Goal: Information Seeking & Learning: Find specific page/section

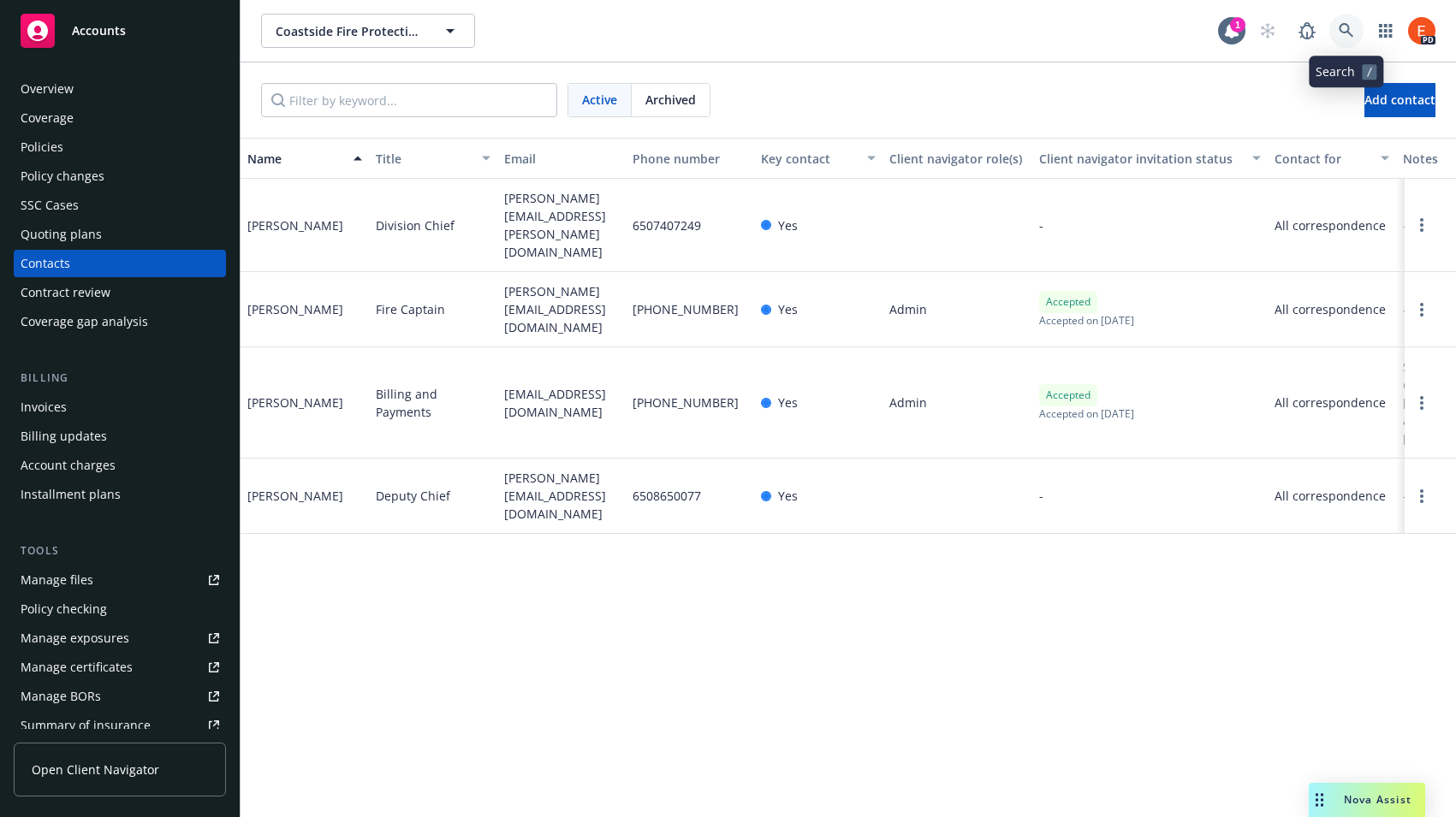
click at [1344, 35] on icon at bounding box center [1346, 31] width 15 height 15
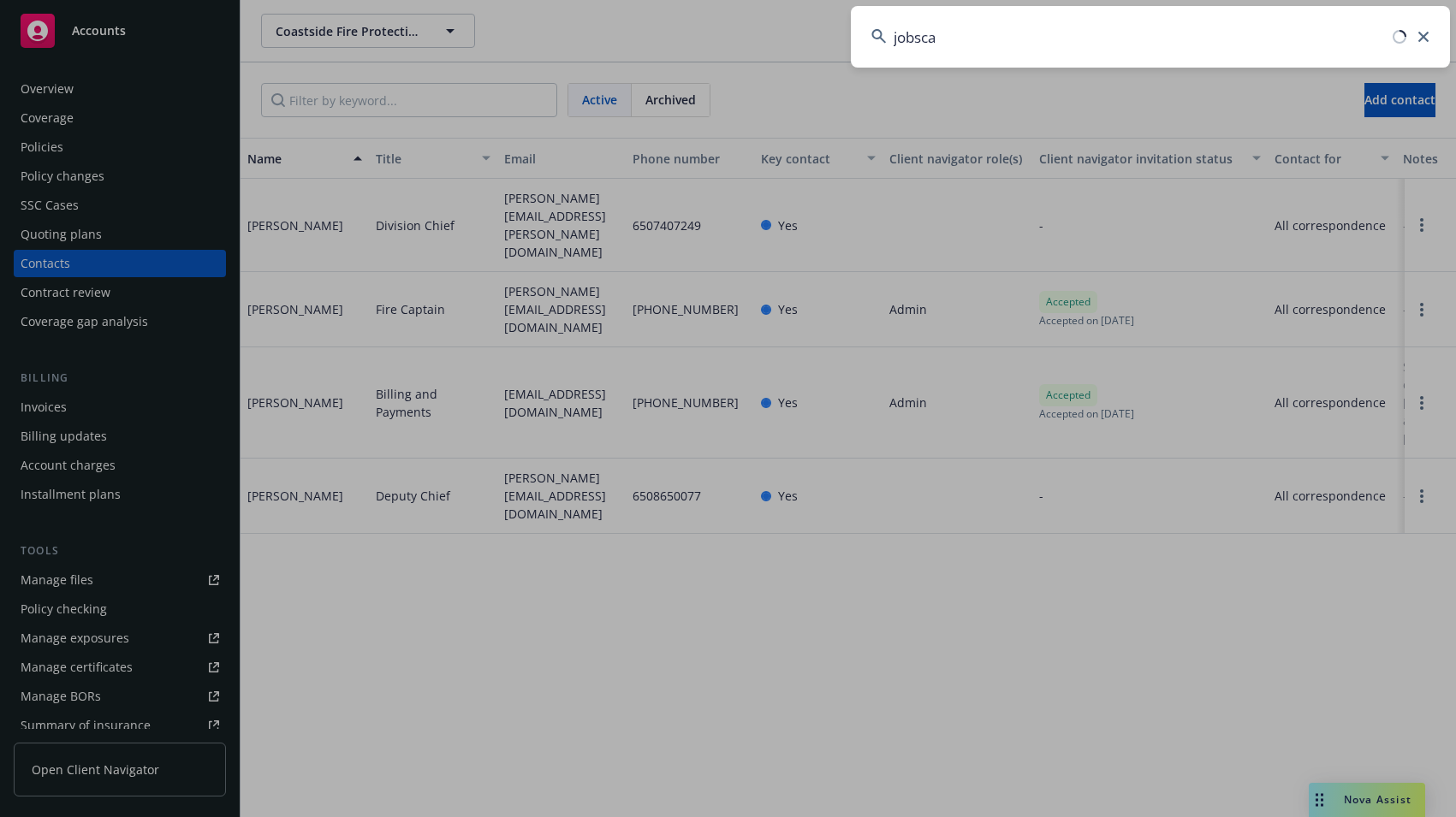
type input "jobscan"
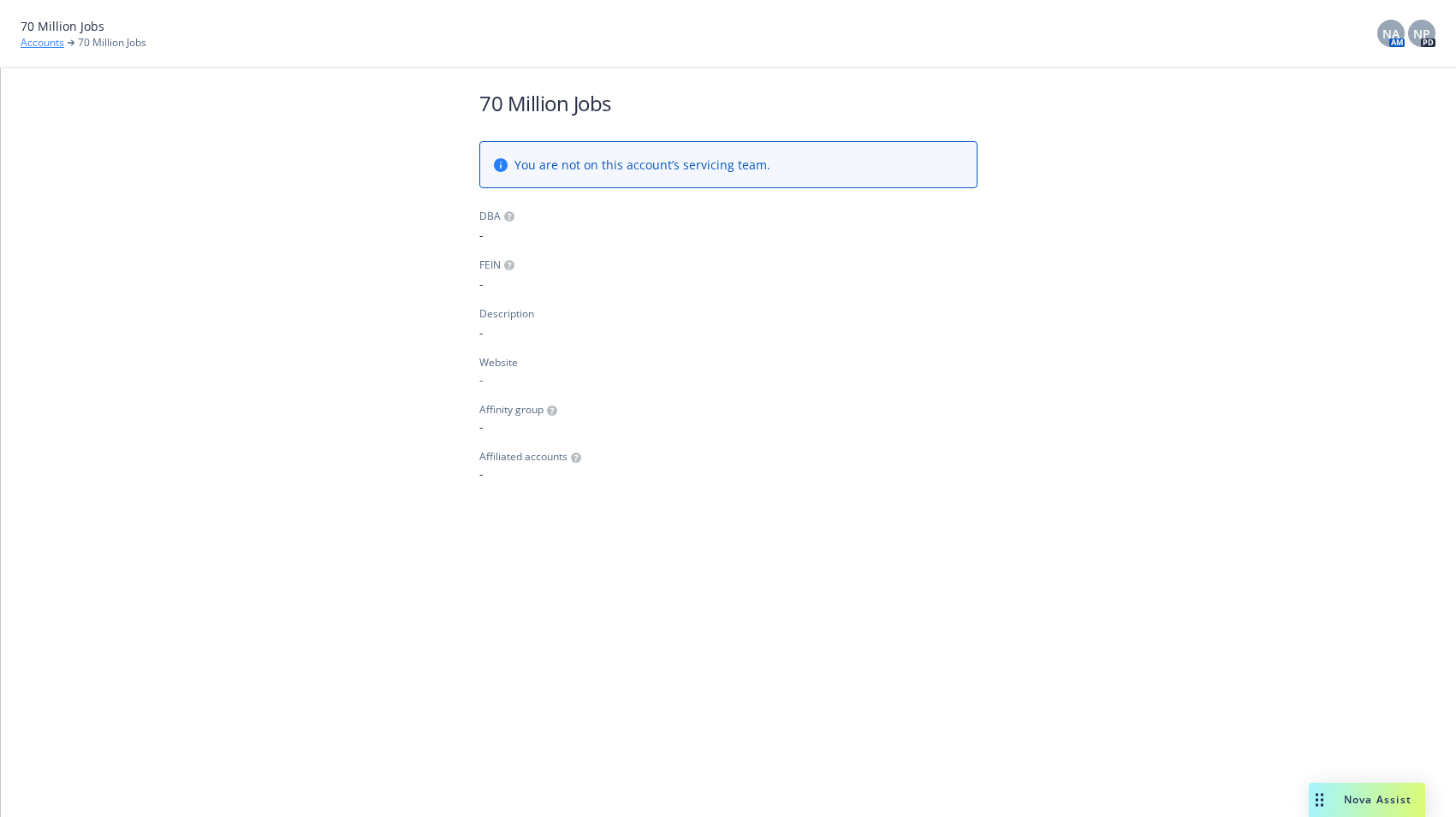
click at [24, 43] on link "Accounts" at bounding box center [42, 43] width 44 height 15
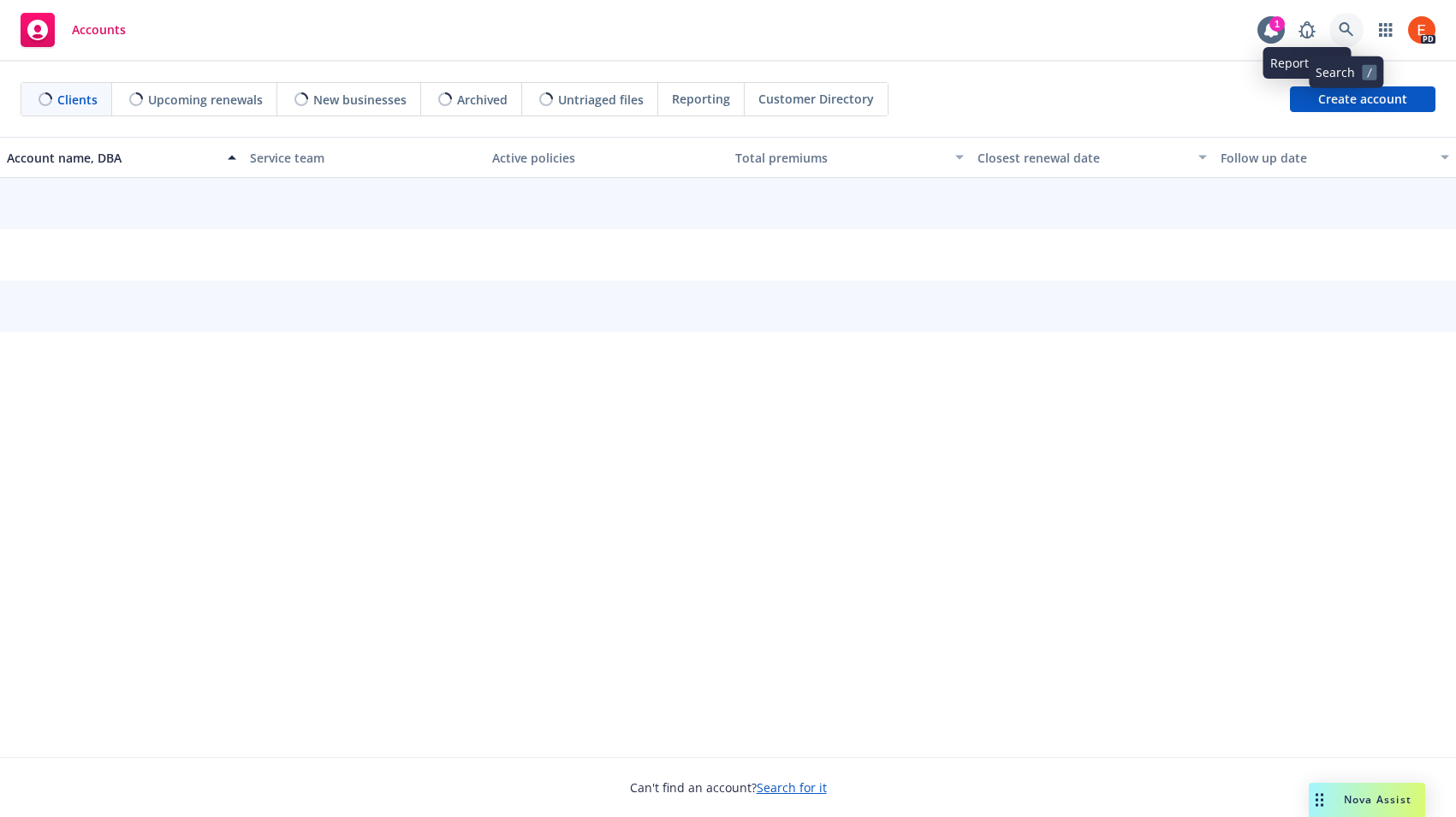
click at [1336, 23] on link at bounding box center [1346, 30] width 35 height 35
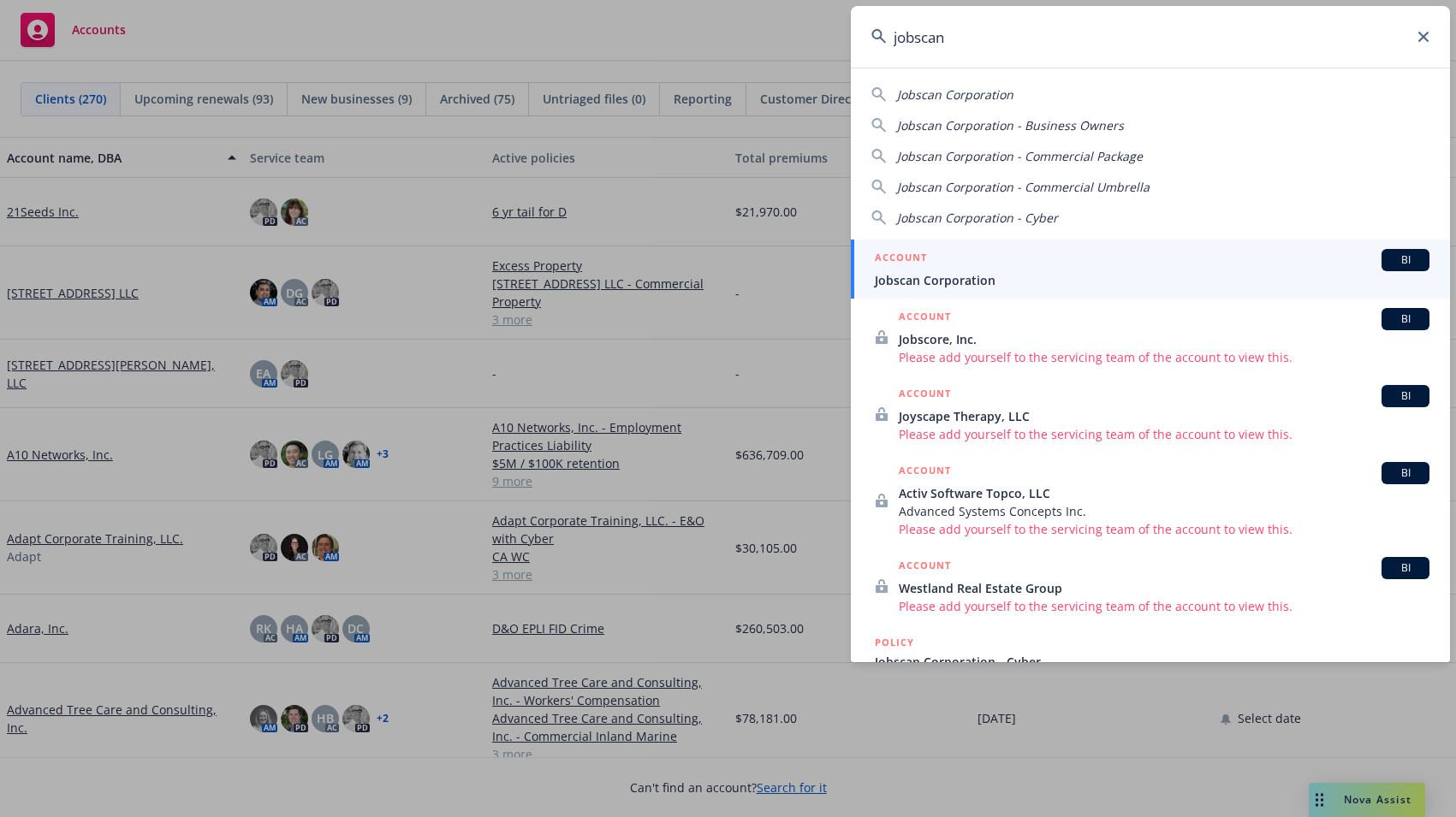
type input "jobscan"
click at [997, 257] on div "ACCOUNT BI" at bounding box center [1152, 261] width 555 height 22
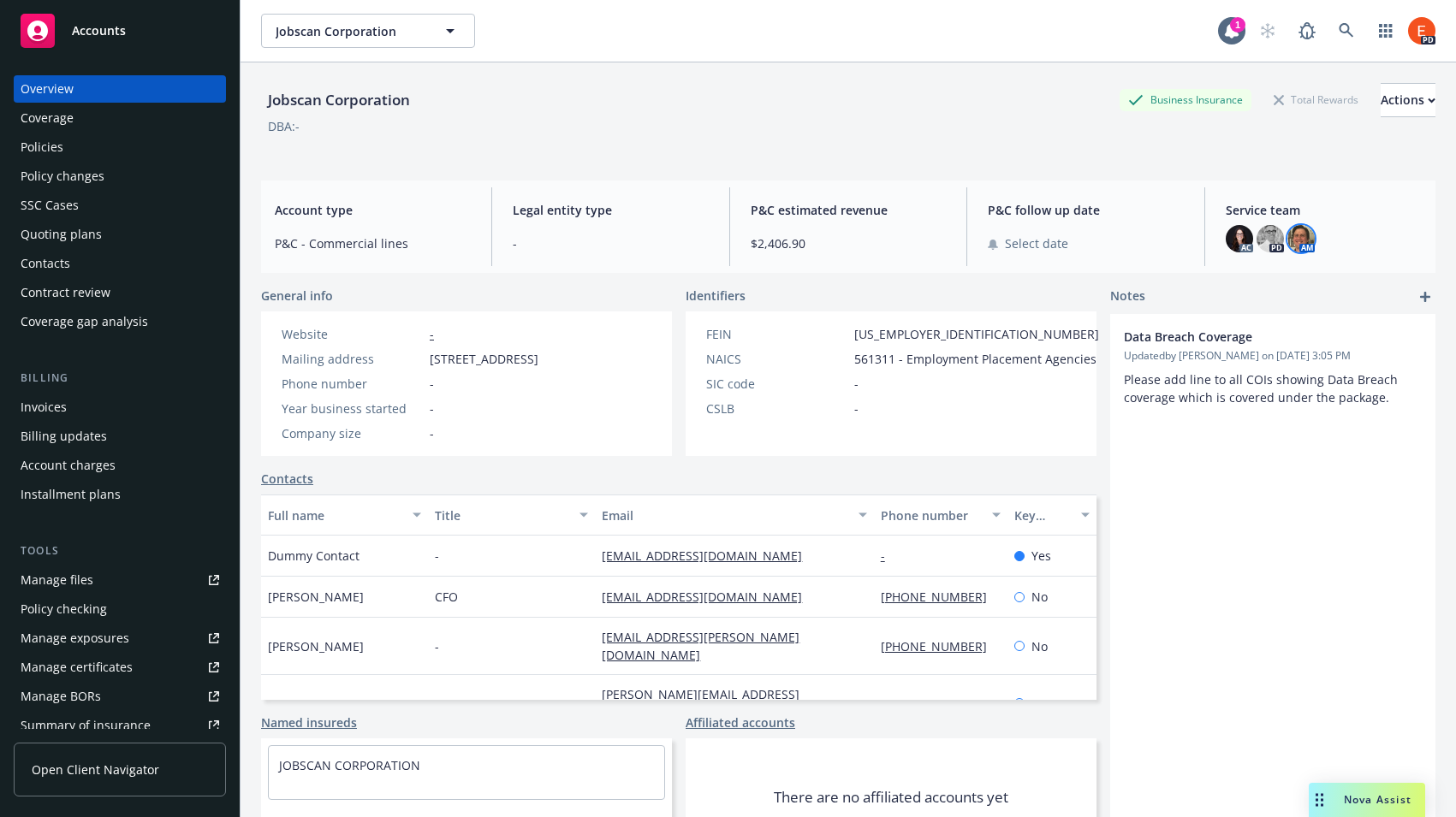
click at [1289, 232] on img at bounding box center [1300, 238] width 27 height 27
click at [1338, 33] on icon at bounding box center [1346, 31] width 15 height 15
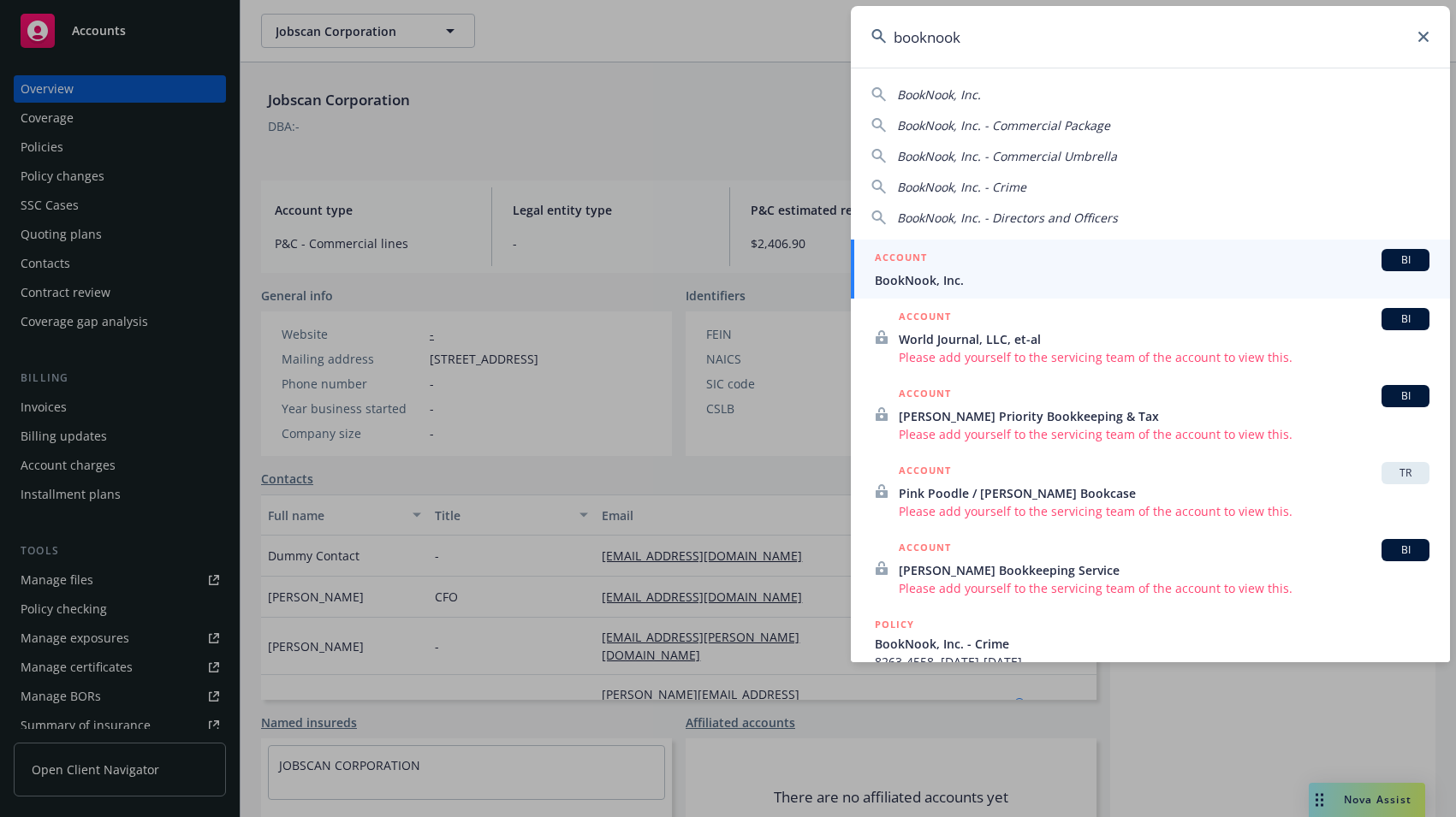
type input "booknook"
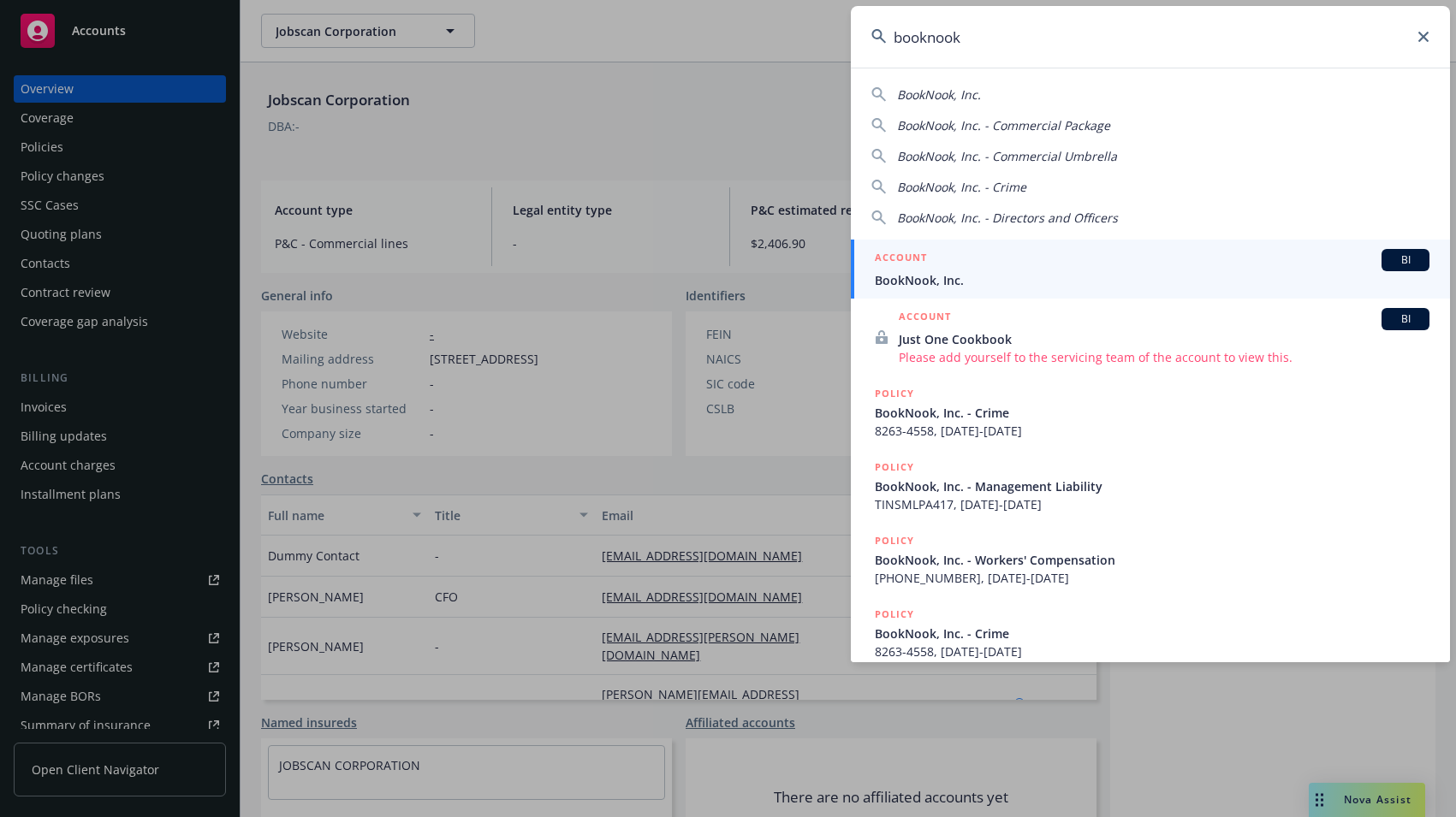
click at [977, 279] on span "BookNook, Inc." at bounding box center [1152, 279] width 555 height 18
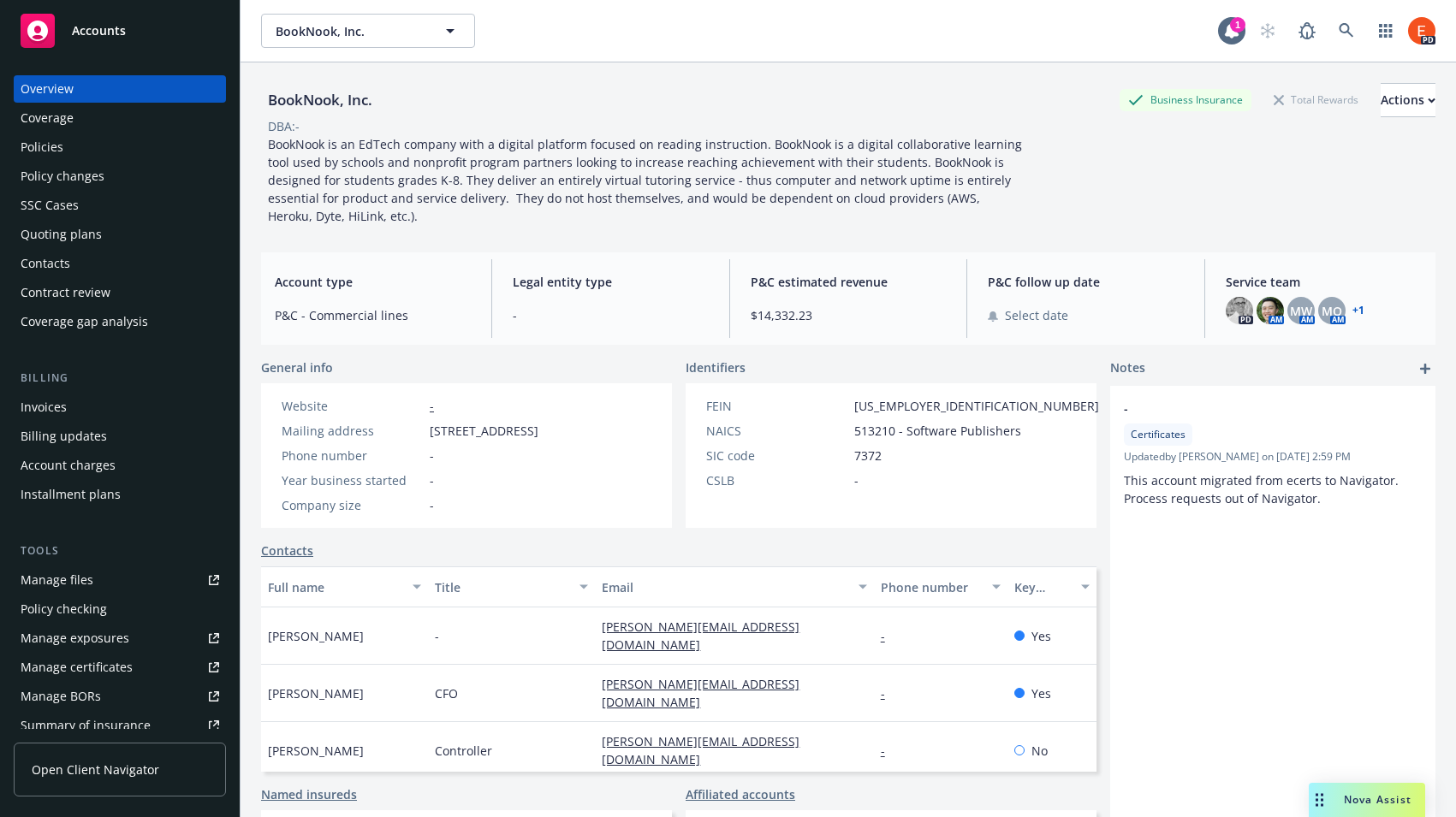
click at [56, 146] on div "Policies" at bounding box center [42, 147] width 43 height 27
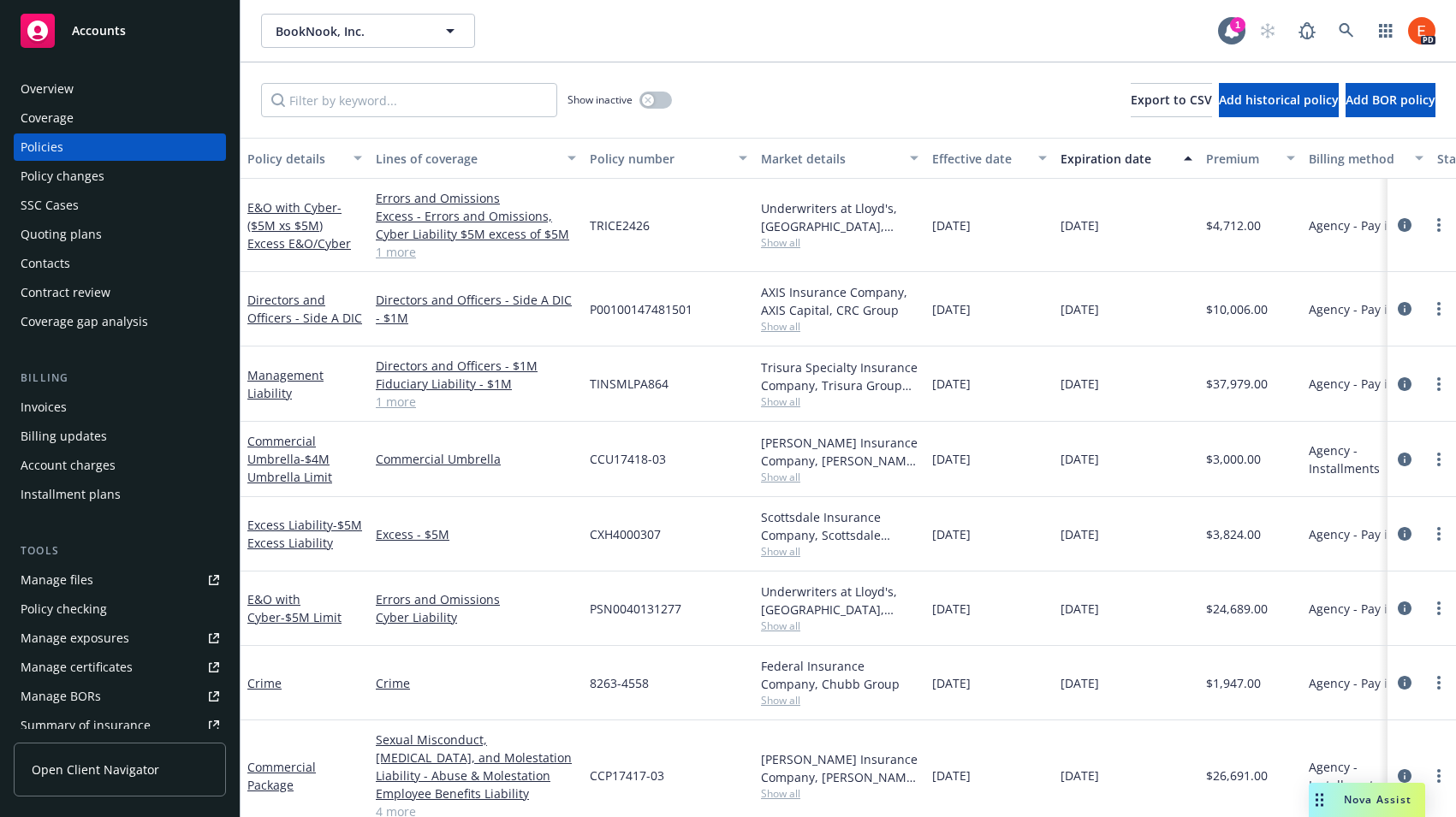
click at [56, 95] on div "Overview" at bounding box center [47, 89] width 53 height 27
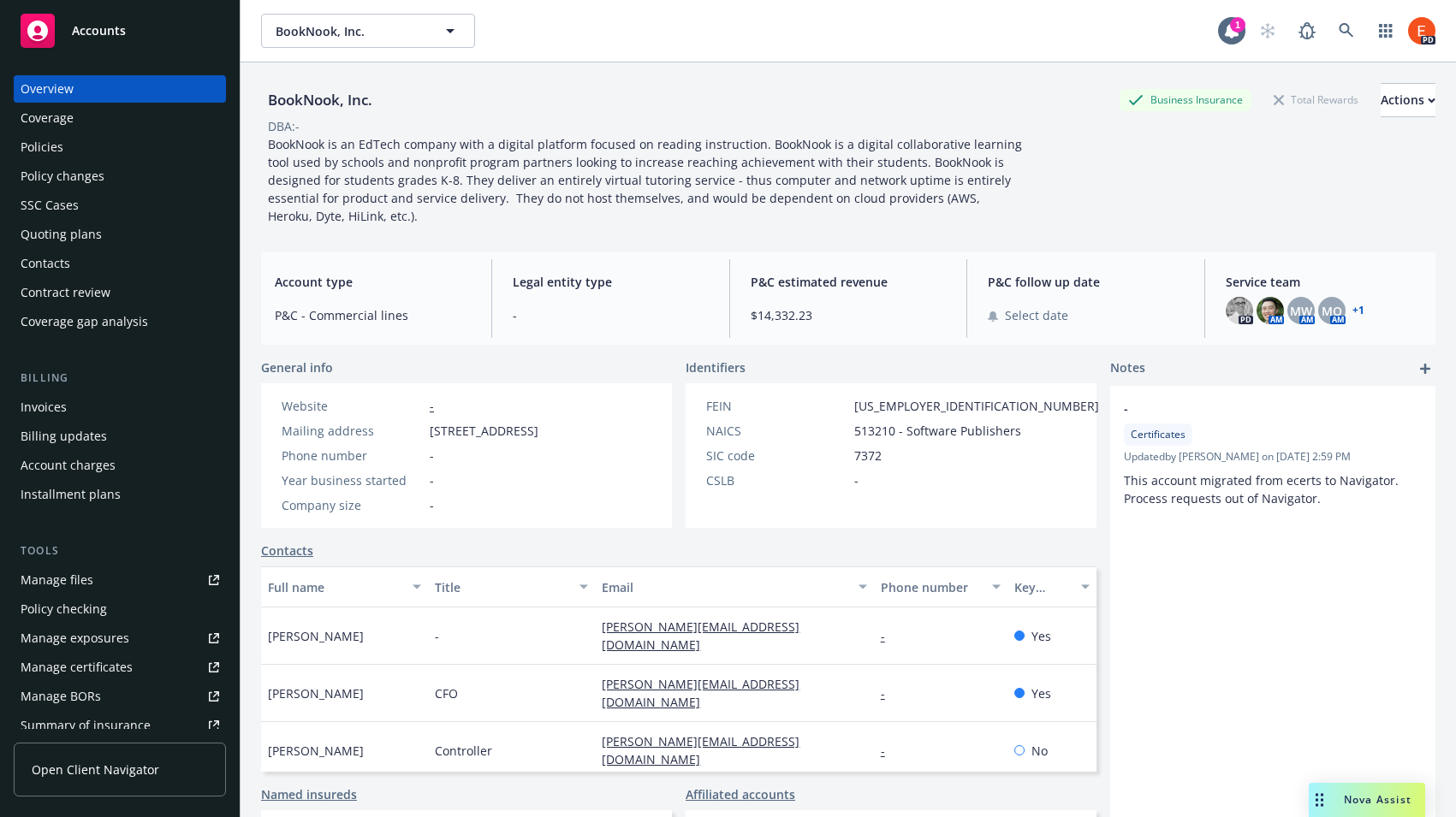
click at [57, 150] on div "Policies" at bounding box center [42, 147] width 43 height 27
